Goal: Information Seeking & Learning: Learn about a topic

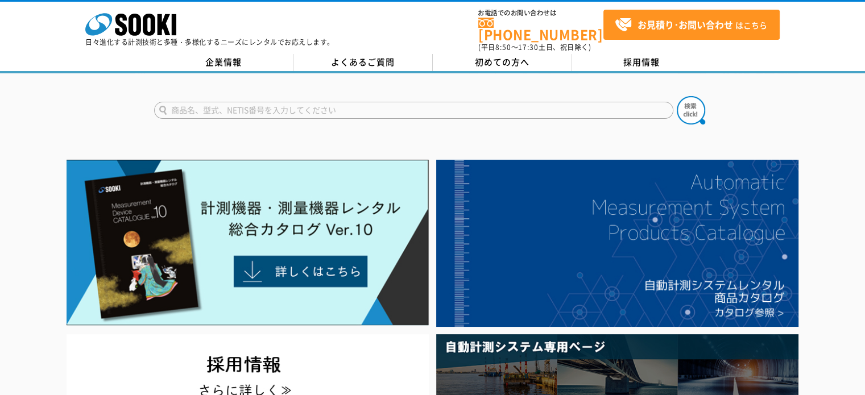
click at [255, 102] on input "text" at bounding box center [413, 110] width 519 height 17
type input "NetMI"
click at [676, 96] on button at bounding box center [690, 110] width 28 height 28
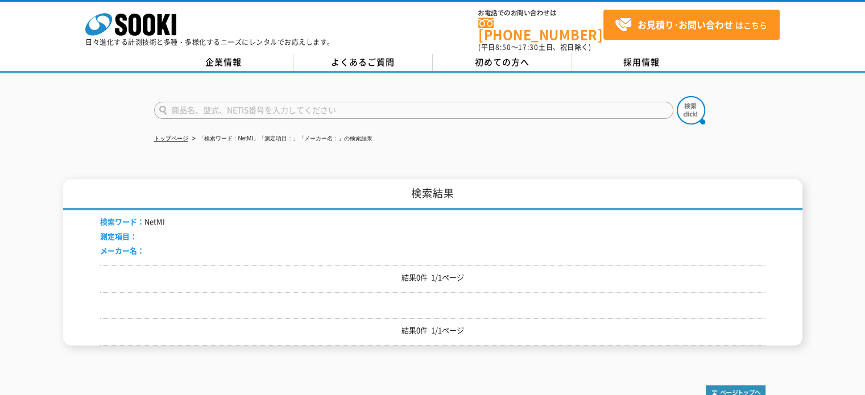
click at [231, 102] on input "text" at bounding box center [413, 110] width 519 height 17
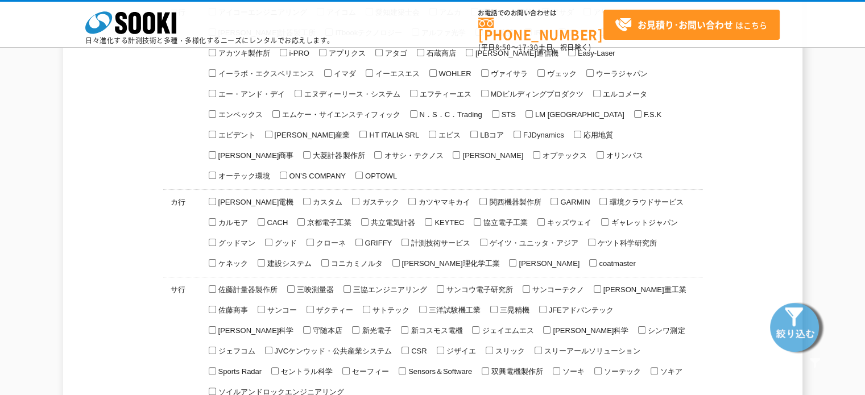
scroll to position [171, 0]
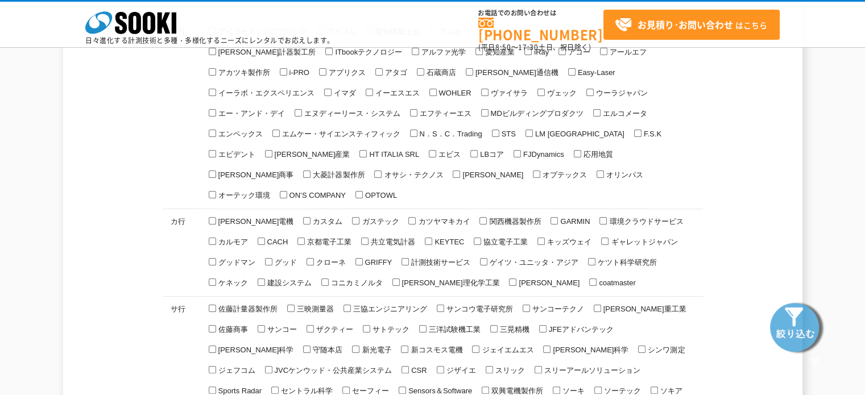
click at [443, 171] on span "オサシ・テクノス" at bounding box center [411, 175] width 61 height 9
click at [381, 171] on input "オサシ・テクノス" at bounding box center [377, 174] width 7 height 7
checkbox input "true"
click at [800, 322] on img at bounding box center [796, 326] width 57 height 57
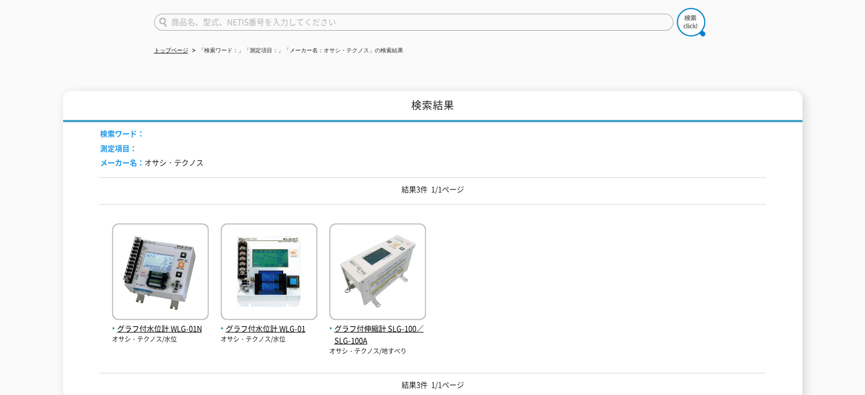
scroll to position [227, 0]
